Goal: Manage account settings

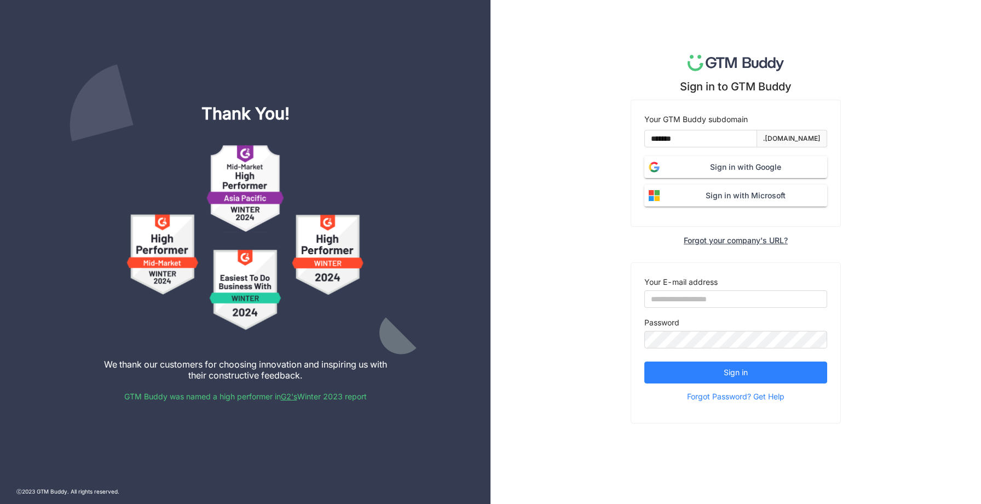
click at [715, 169] on span "Sign in with Google" at bounding box center [745, 167] width 163 height 12
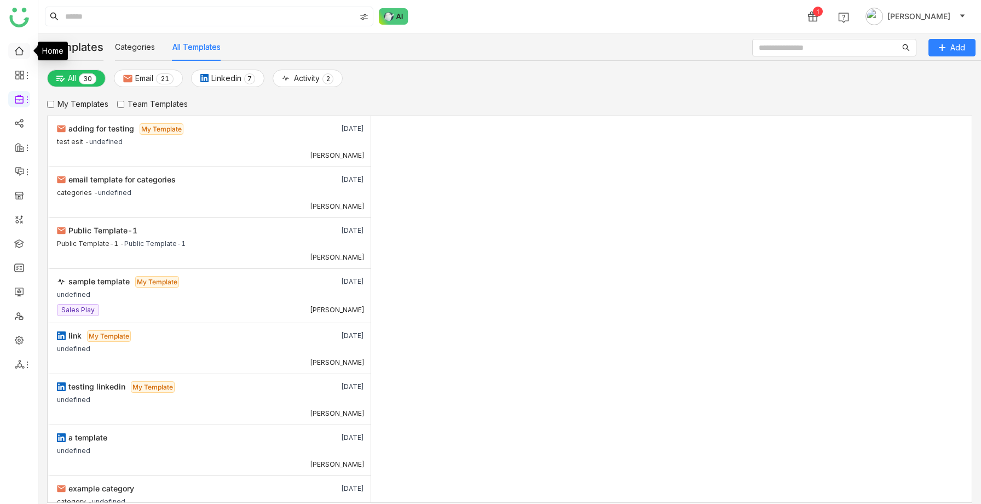
click at [22, 54] on link at bounding box center [19, 49] width 10 height 9
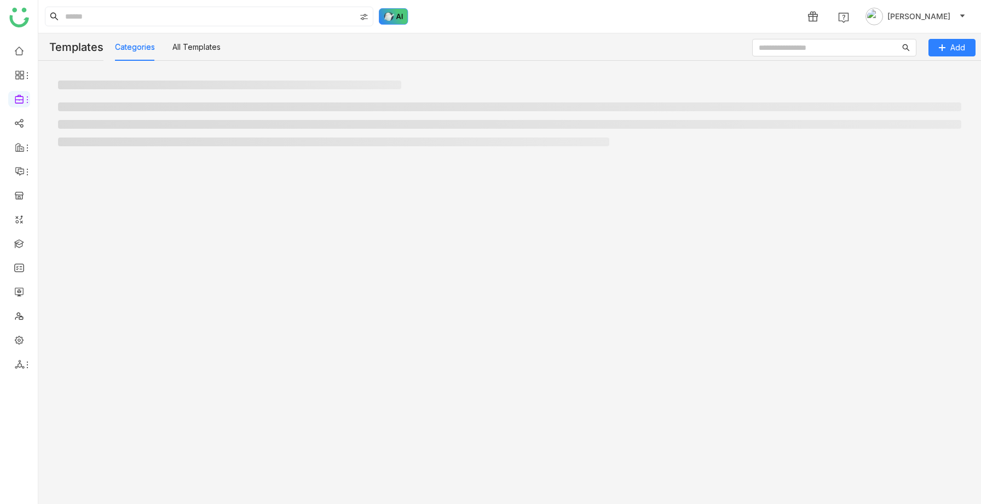
click at [391, 16] on img at bounding box center [394, 16] width 30 height 16
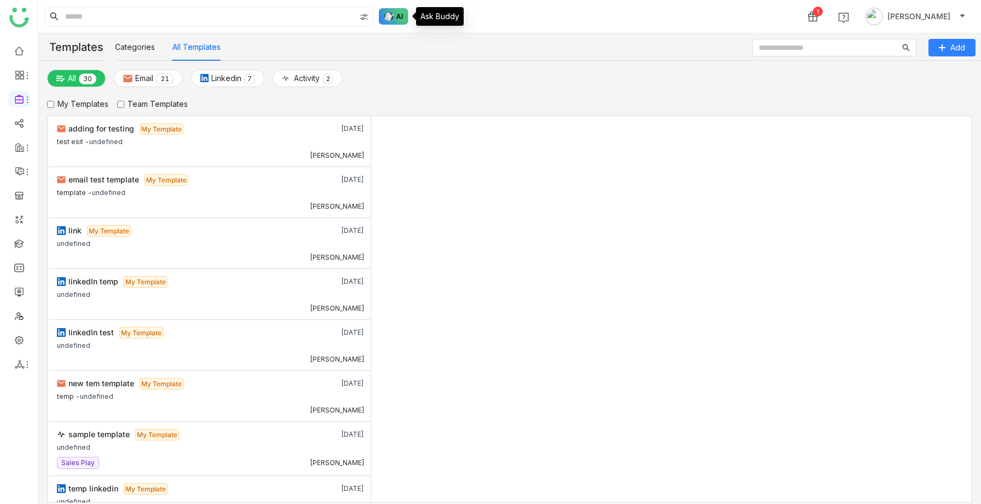
click at [390, 21] on img at bounding box center [394, 16] width 30 height 16
click at [392, 19] on img at bounding box center [394, 16] width 30 height 16
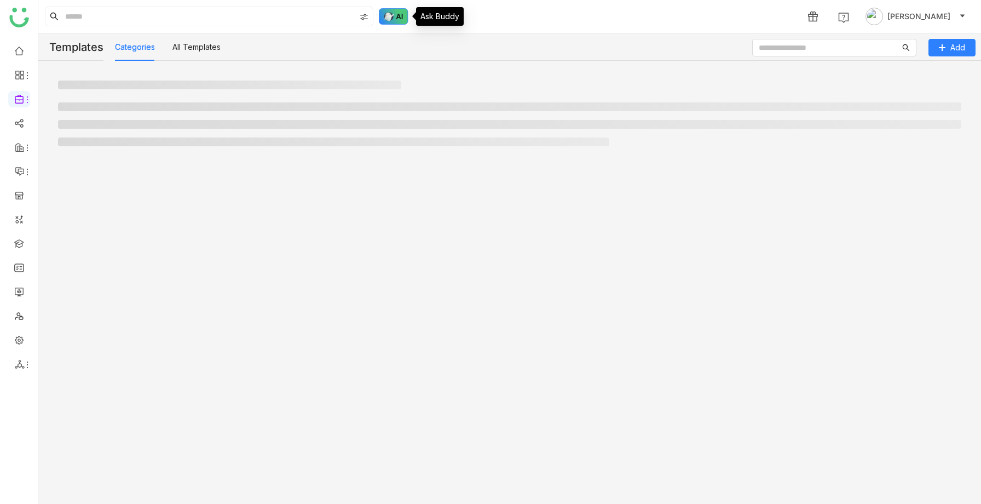
click at [397, 18] on img at bounding box center [394, 16] width 30 height 16
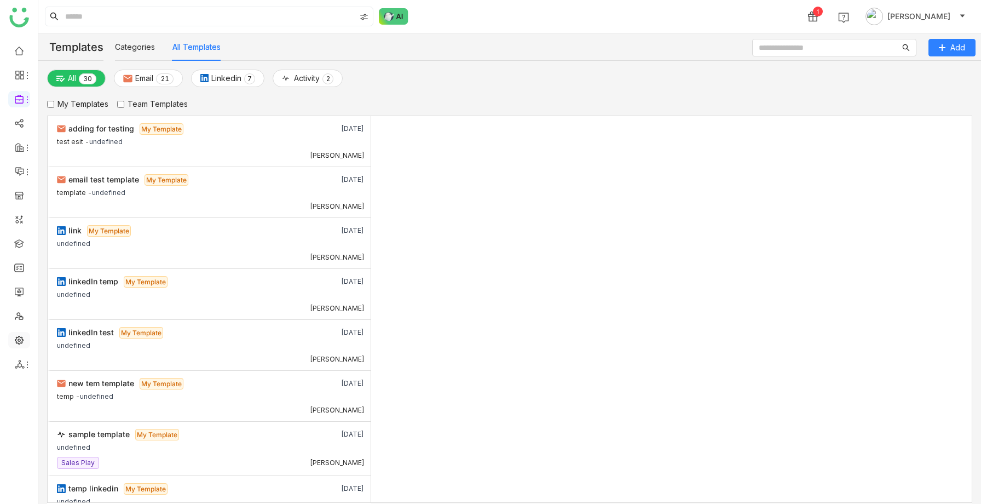
click at [19, 344] on link at bounding box center [19, 338] width 10 height 9
click at [21, 338] on link at bounding box center [19, 338] width 10 height 9
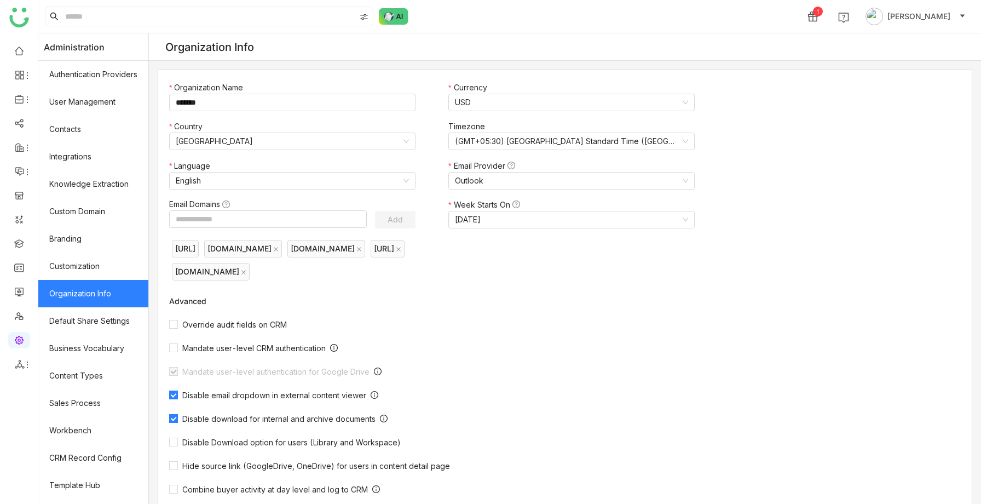
click at [397, 19] on img at bounding box center [394, 16] width 30 height 16
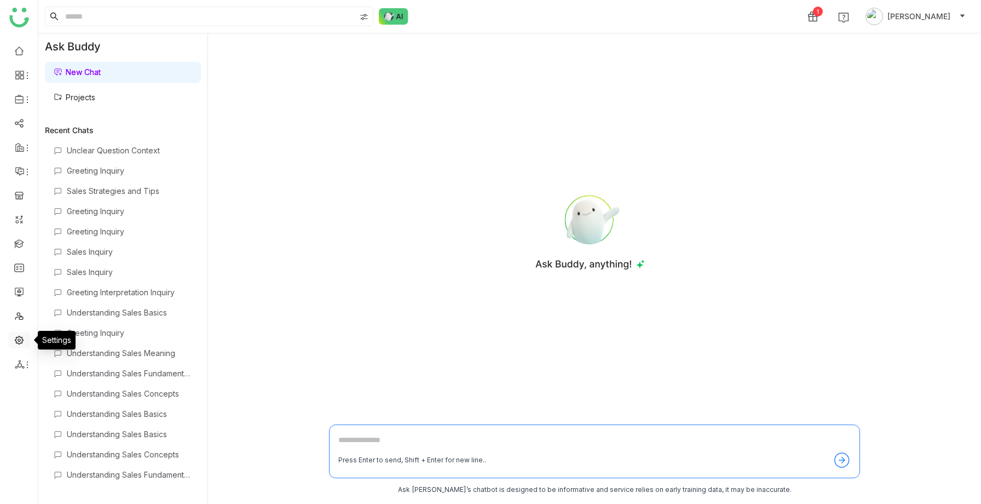
click at [20, 340] on link at bounding box center [19, 338] width 10 height 9
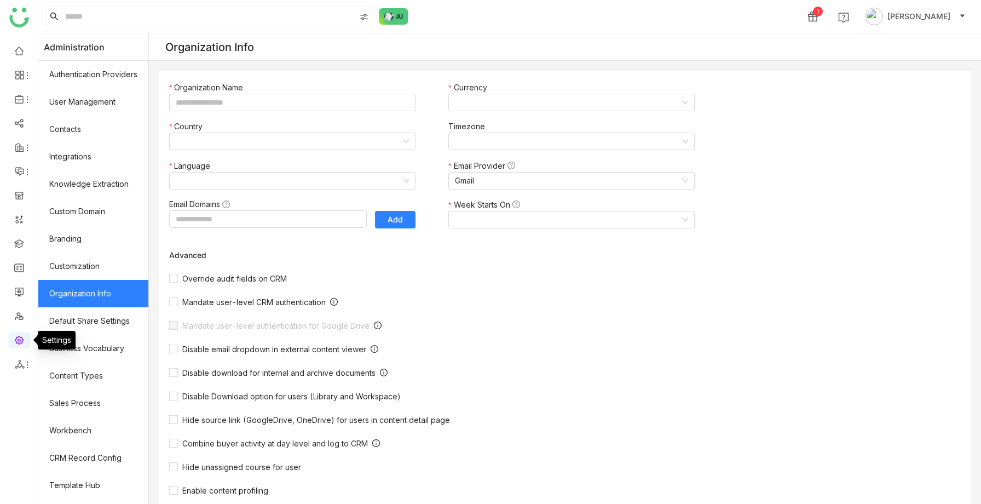
type input "*******"
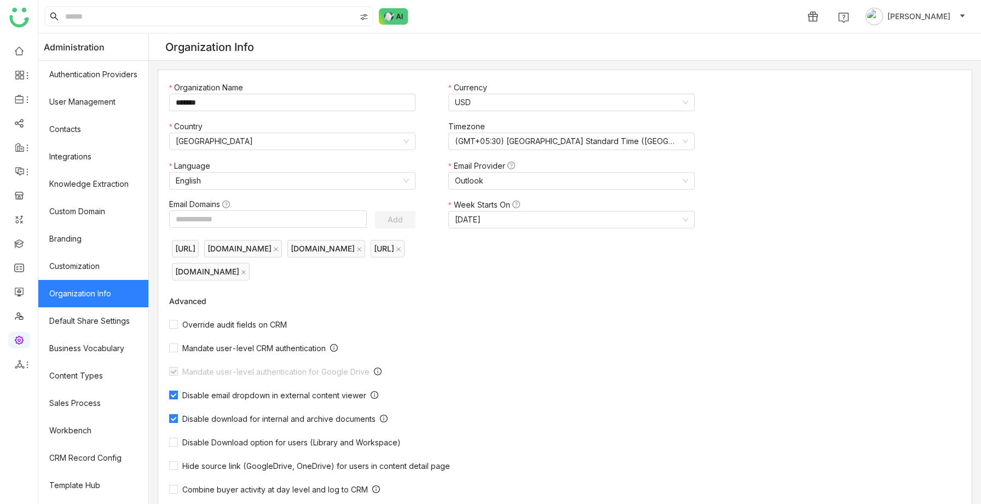
click at [14, 331] on ul at bounding box center [19, 207] width 38 height 345
click at [16, 339] on link at bounding box center [19, 338] width 10 height 9
click at [18, 339] on link at bounding box center [19, 338] width 10 height 9
